Goal: Task Accomplishment & Management: Manage account settings

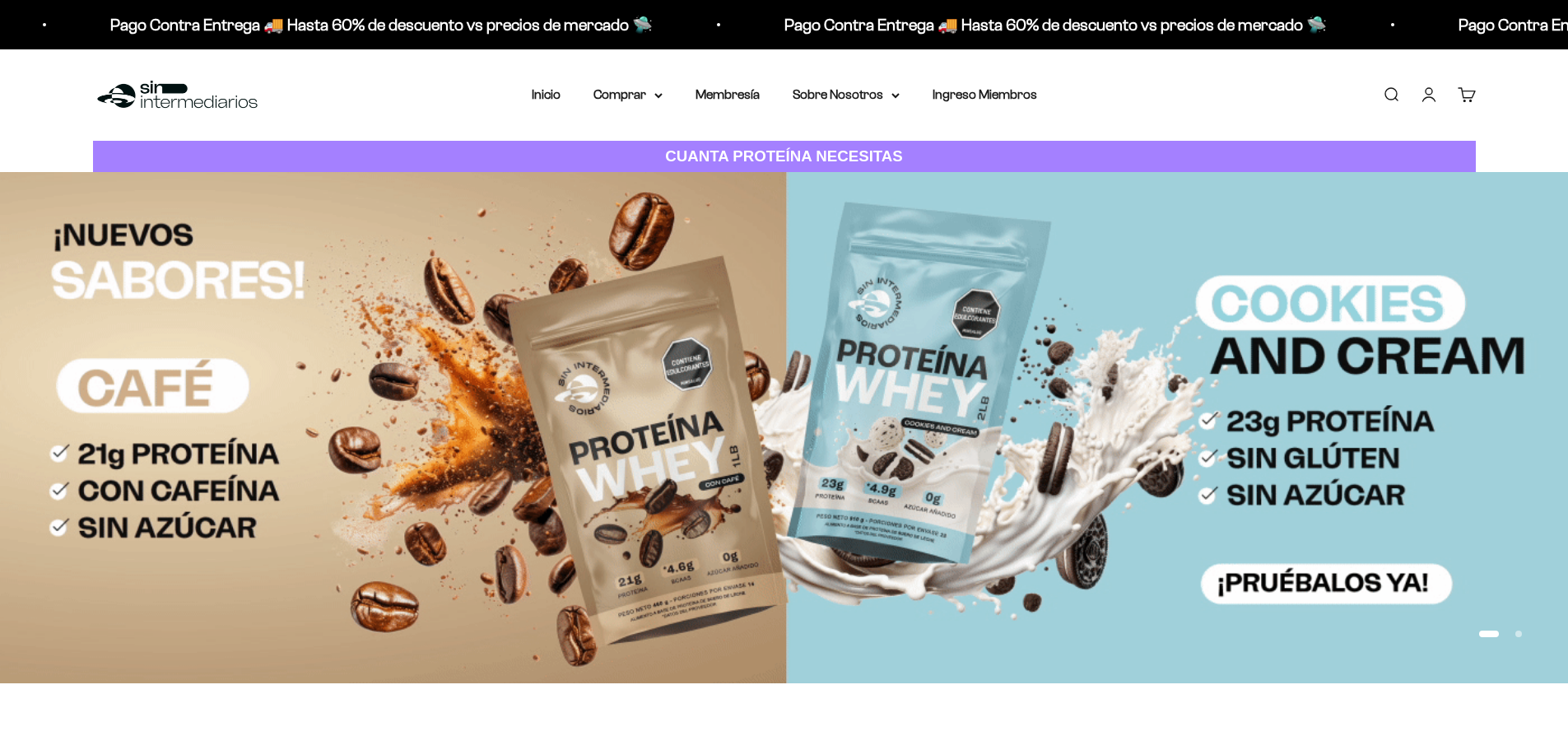
click at [1425, 92] on link "Iniciar sesión" at bounding box center [1429, 95] width 18 height 18
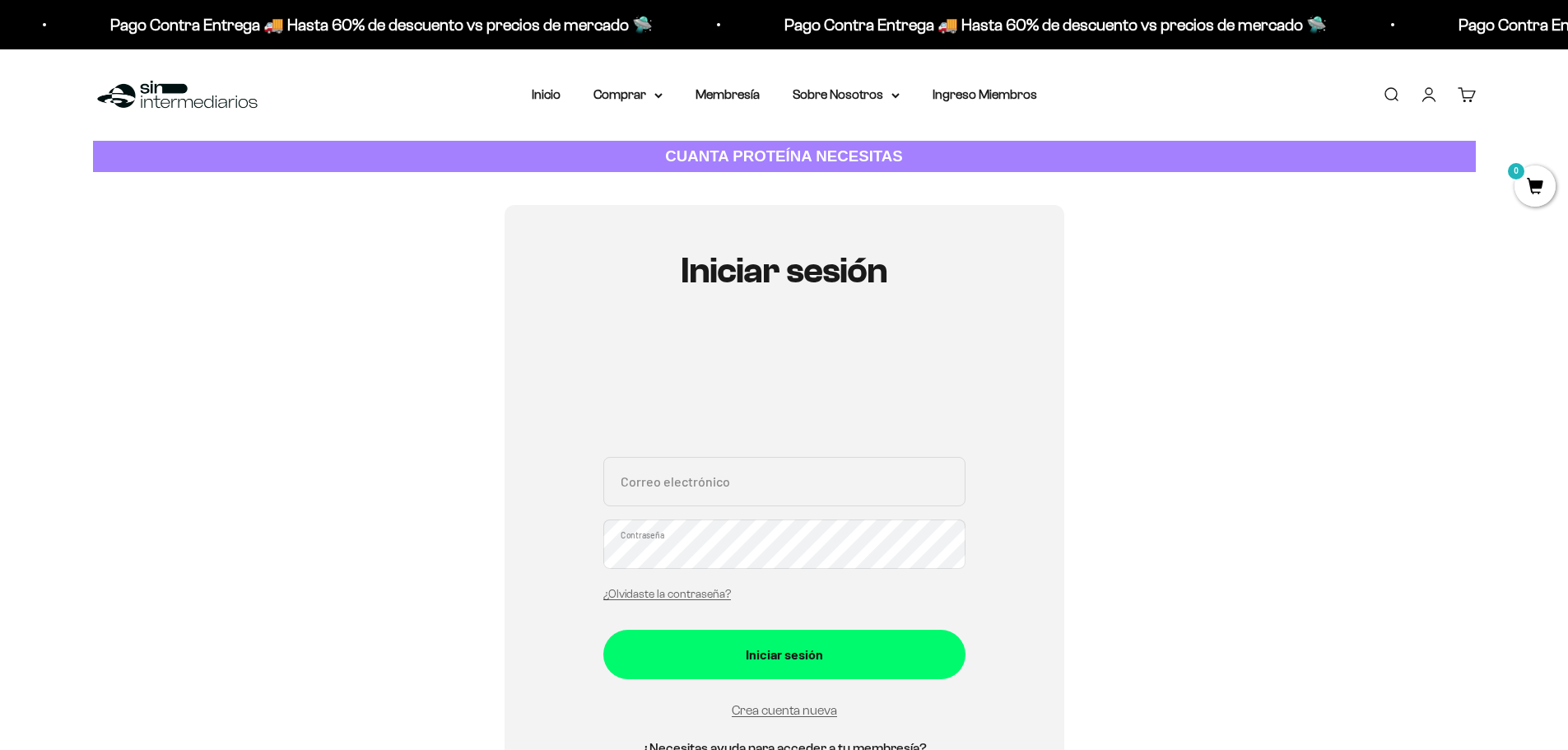
click at [674, 477] on input "Correo electrónico" at bounding box center [784, 481] width 362 height 49
type input "[PERSON_NAME][EMAIL_ADDRESS][DOMAIN_NAME]"
click at [603, 629] on button "Iniciar sesión" at bounding box center [784, 654] width 362 height 49
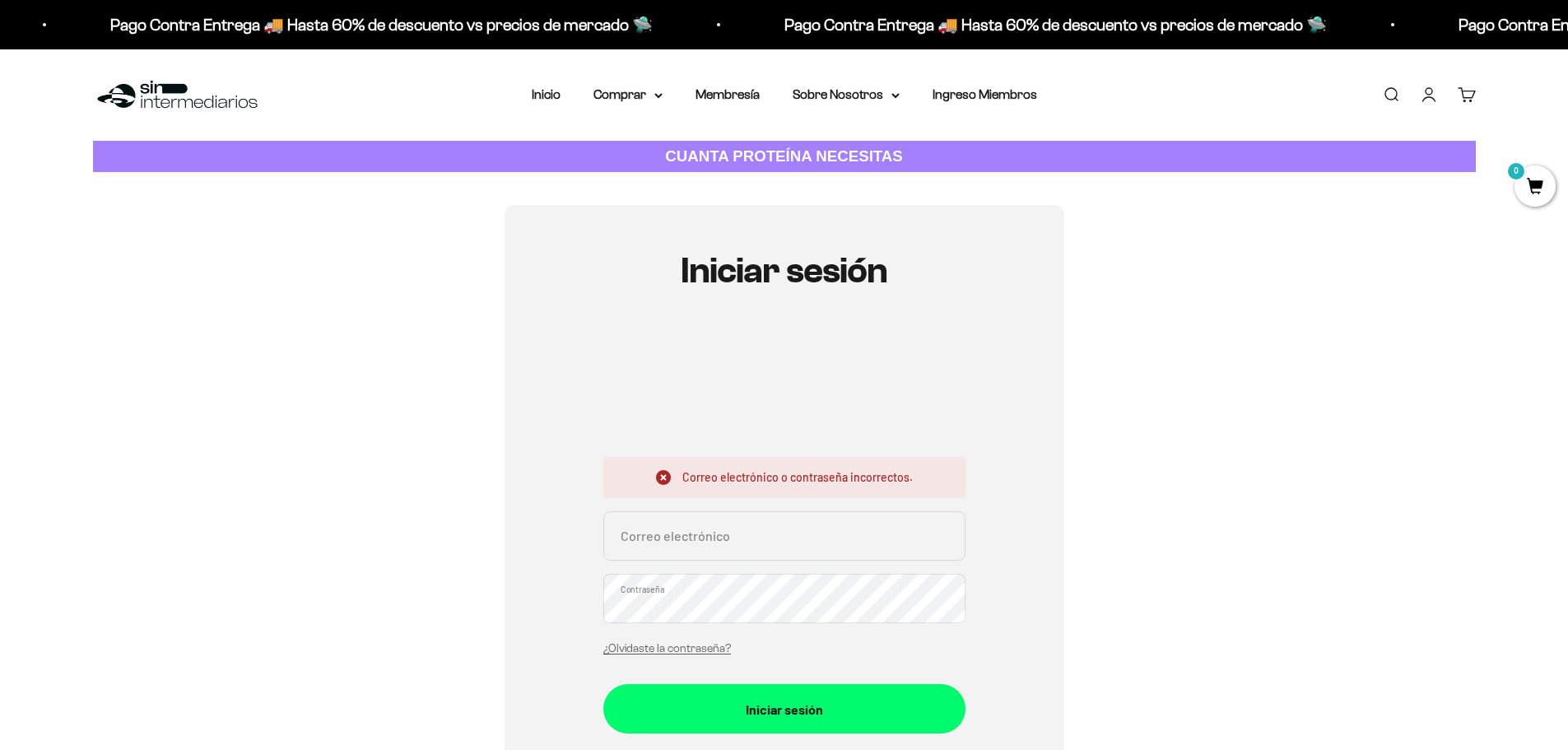
click at [680, 537] on input "Correo electrónico" at bounding box center [784, 535] width 362 height 49
type input "[PERSON_NAME][EMAIL_ADDRESS][DOMAIN_NAME]"
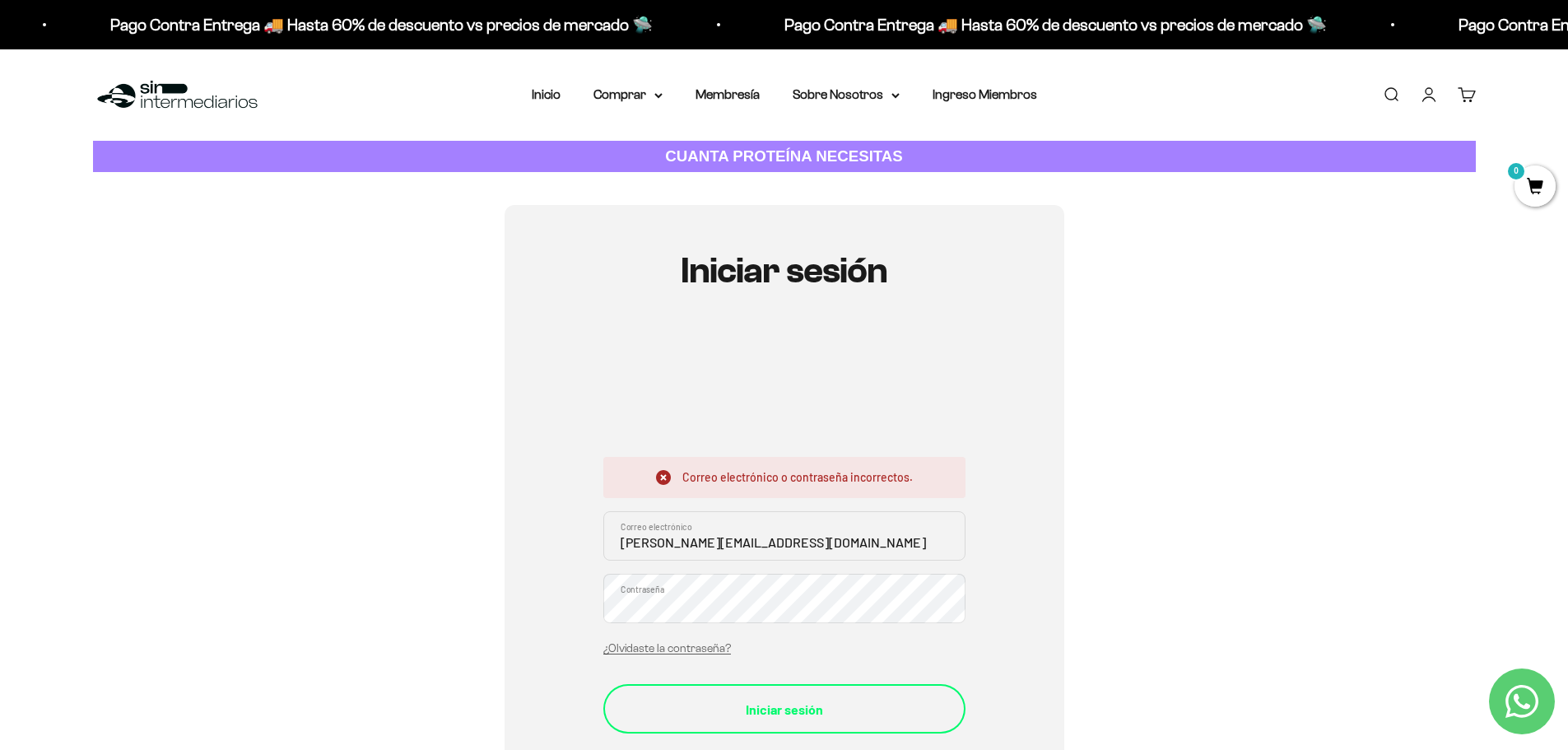
click at [742, 697] on button "Iniciar sesión" at bounding box center [784, 708] width 362 height 49
